Goal: Obtain resource: Download file/media

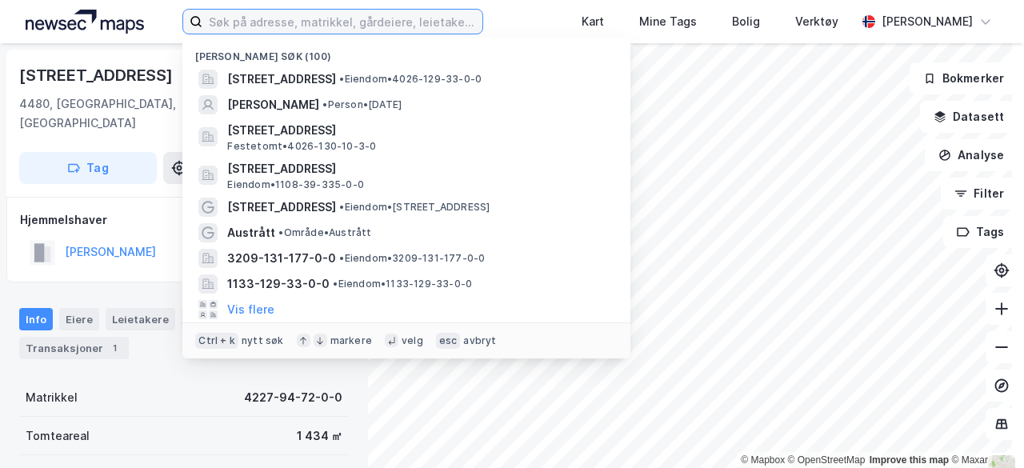
click at [314, 30] on input at bounding box center [342, 22] width 280 height 24
type input "[PERSON_NAME]"
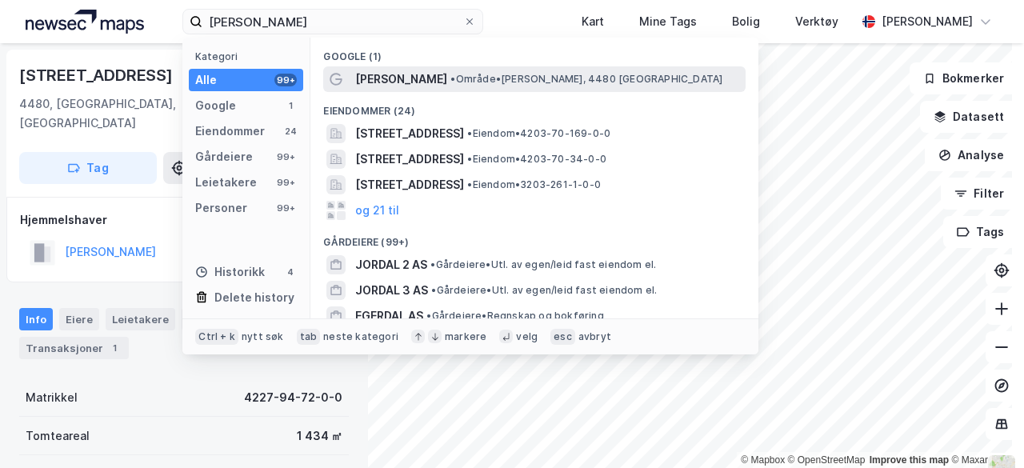
click at [451, 82] on span "• Område • [PERSON_NAME], 4480 [GEOGRAPHIC_DATA]" at bounding box center [587, 79] width 272 height 13
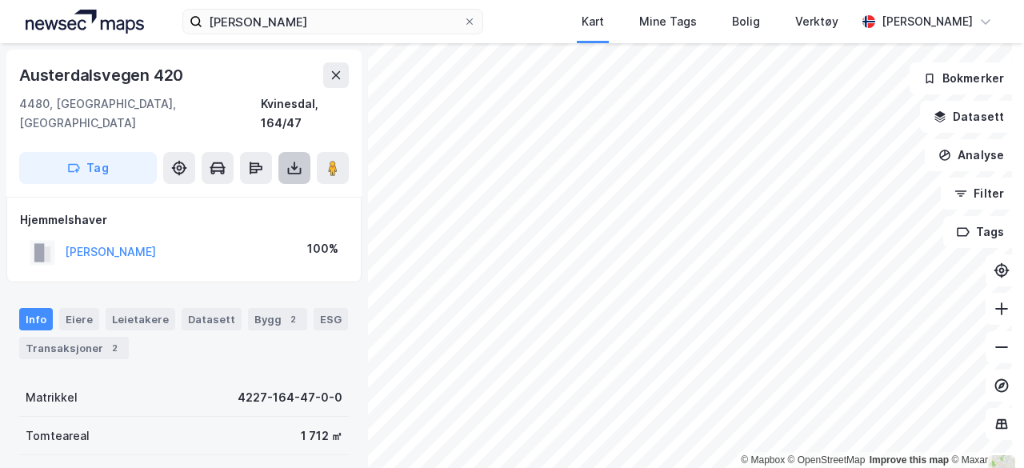
click at [299, 160] on icon at bounding box center [295, 168] width 16 height 16
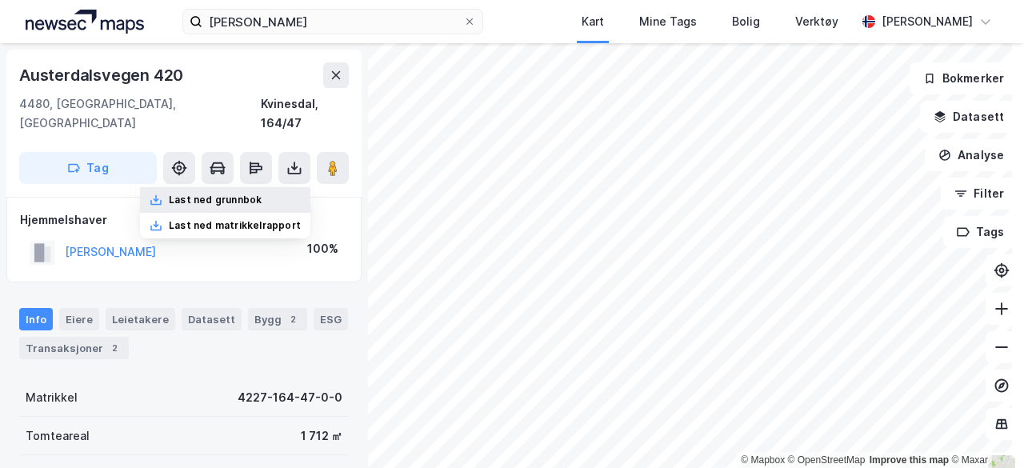
click at [259, 194] on div "Last ned grunnbok" at bounding box center [215, 200] width 93 height 13
